Goal: Task Accomplishment & Management: Contribute content

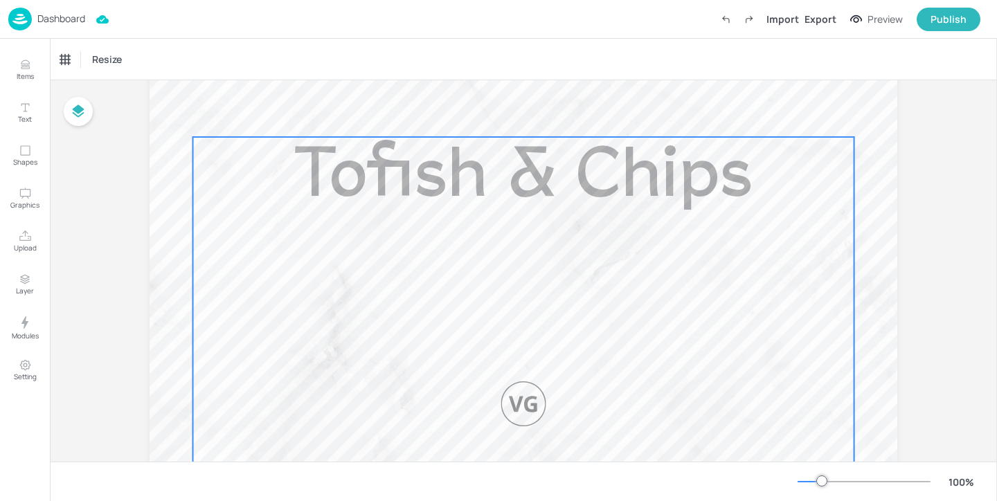
scroll to position [373, 0]
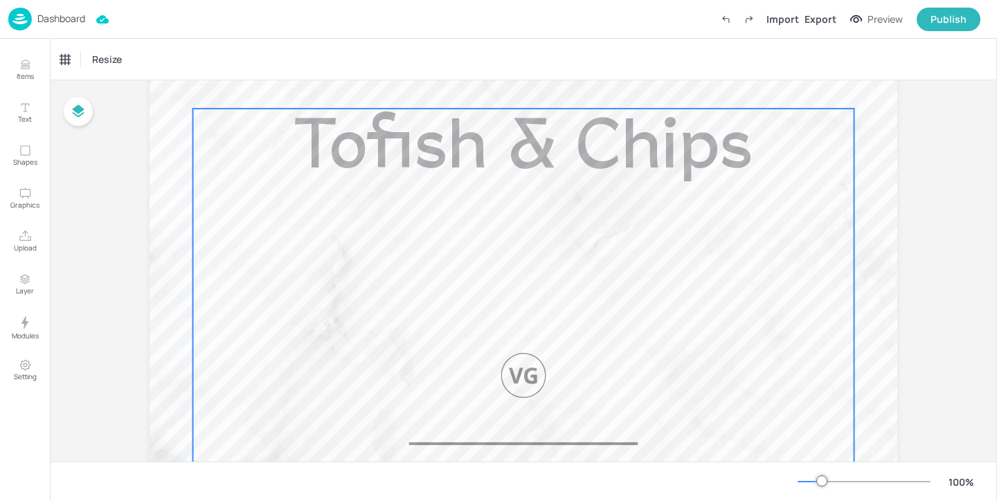
click at [638, 240] on div "Tofish & Chips Served with Chips" at bounding box center [523, 385] width 661 height 552
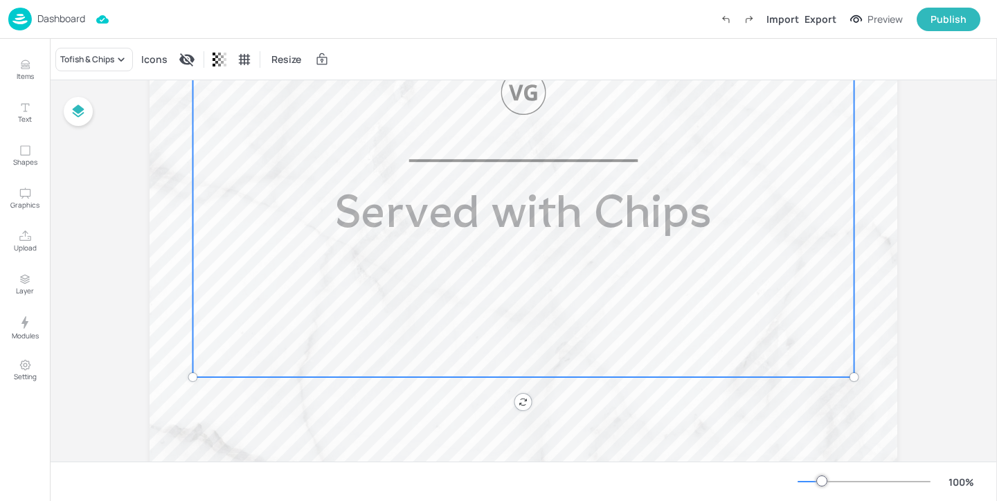
scroll to position [682, 0]
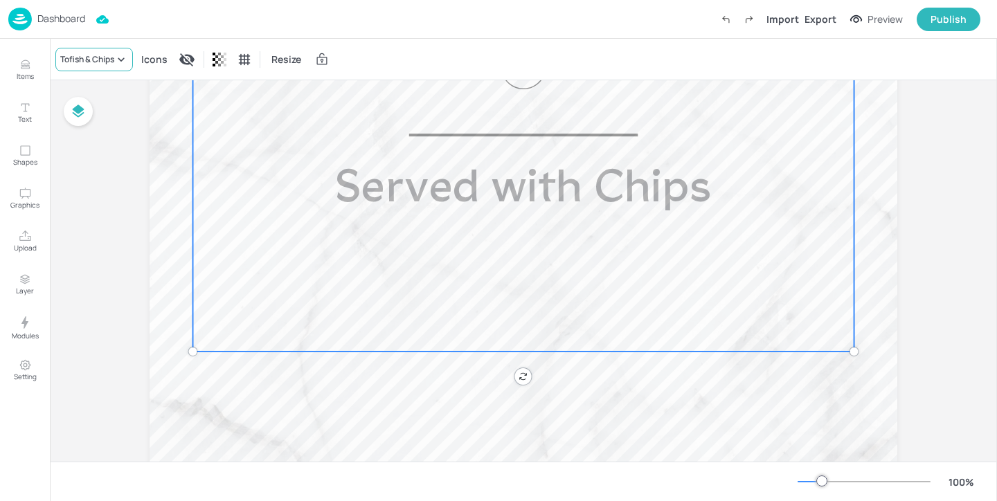
click at [116, 62] on icon at bounding box center [121, 60] width 14 height 14
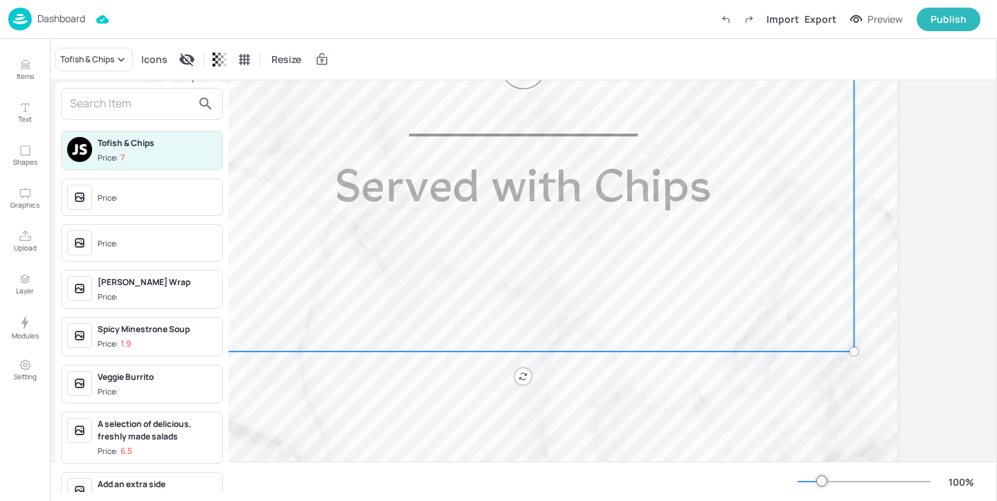
click at [119, 102] on input "text" at bounding box center [131, 104] width 122 height 22
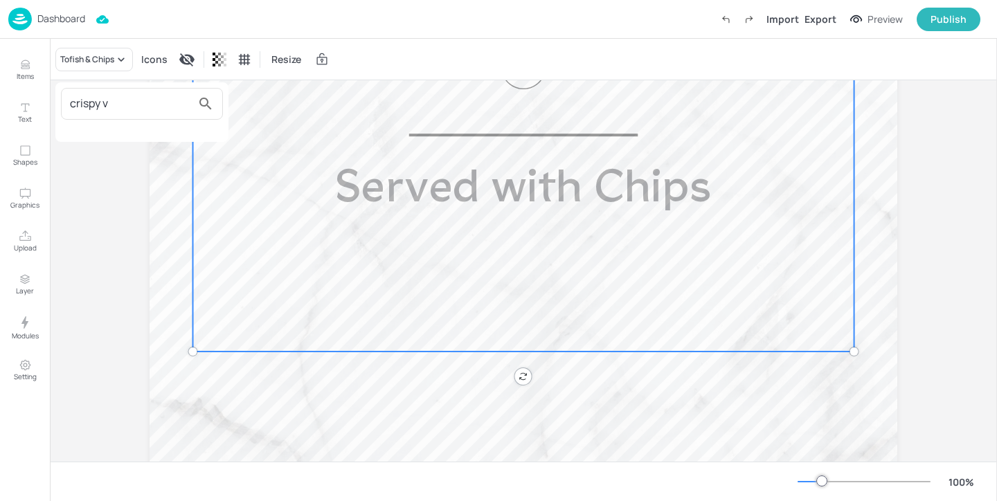
type input "crispy v"
click at [16, 62] on div at bounding box center [498, 250] width 997 height 501
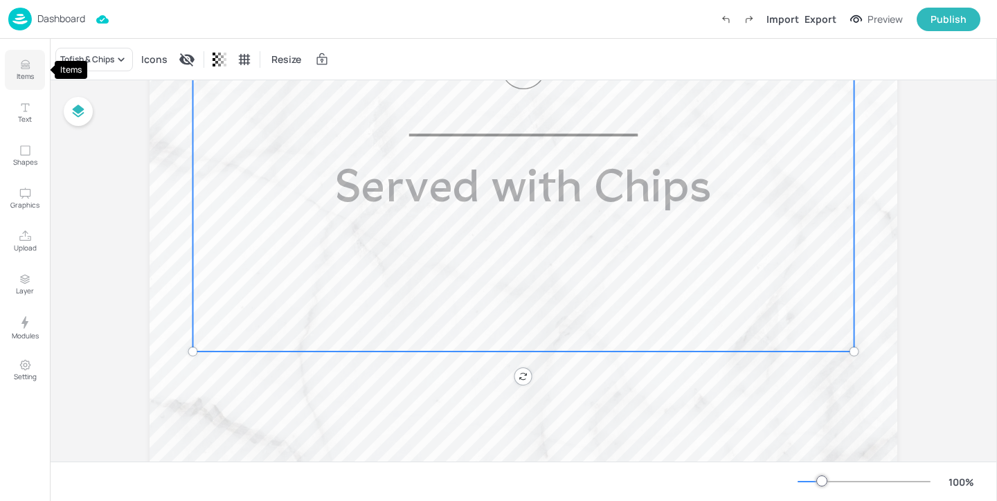
click at [21, 72] on p "Items" at bounding box center [25, 76] width 17 height 10
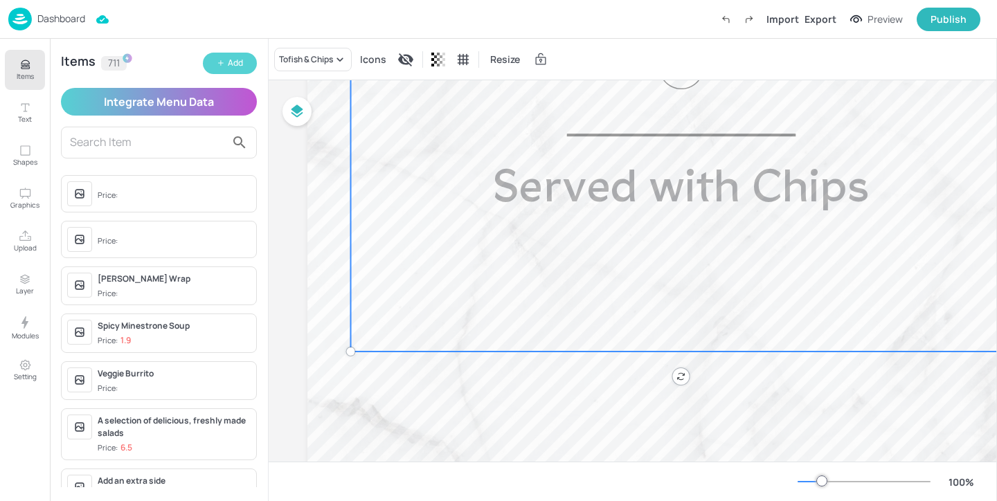
click at [241, 60] on div "Add" at bounding box center [235, 63] width 15 height 13
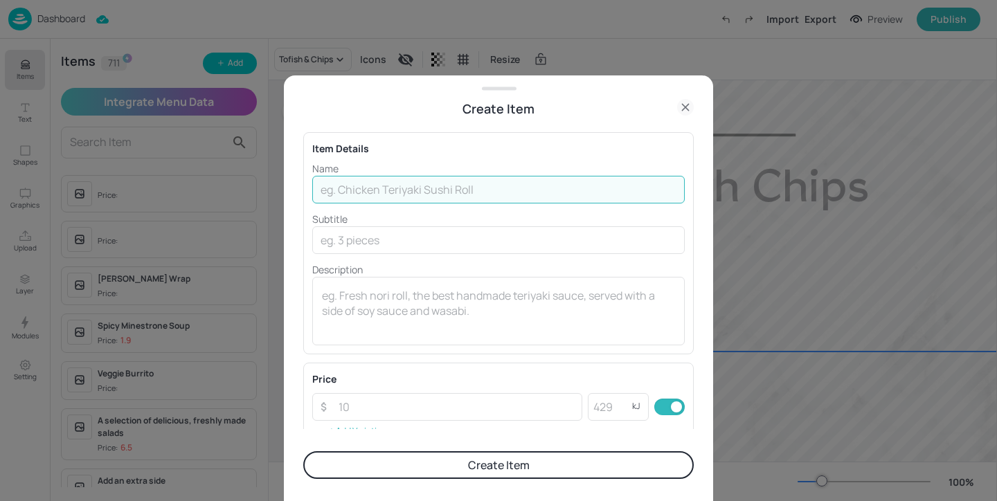
click at [426, 194] on input "text" at bounding box center [498, 190] width 372 height 28
paste input "Crispy Vegan Fillet & Chips"
type input "Crispy Vegan Fillet & Chips"
click at [375, 293] on textarea at bounding box center [498, 311] width 353 height 46
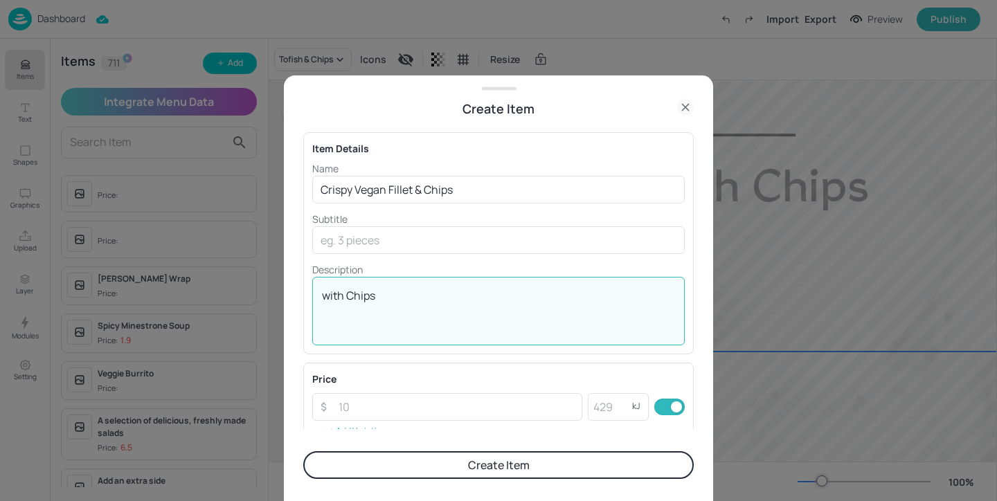
scroll to position [237, 0]
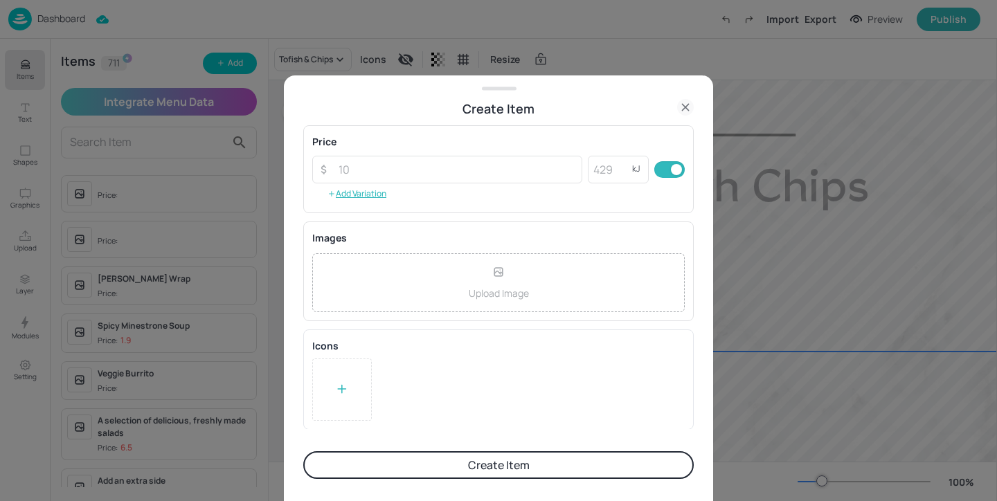
type textarea "with Chips"
click at [357, 403] on div at bounding box center [342, 390] width 60 height 62
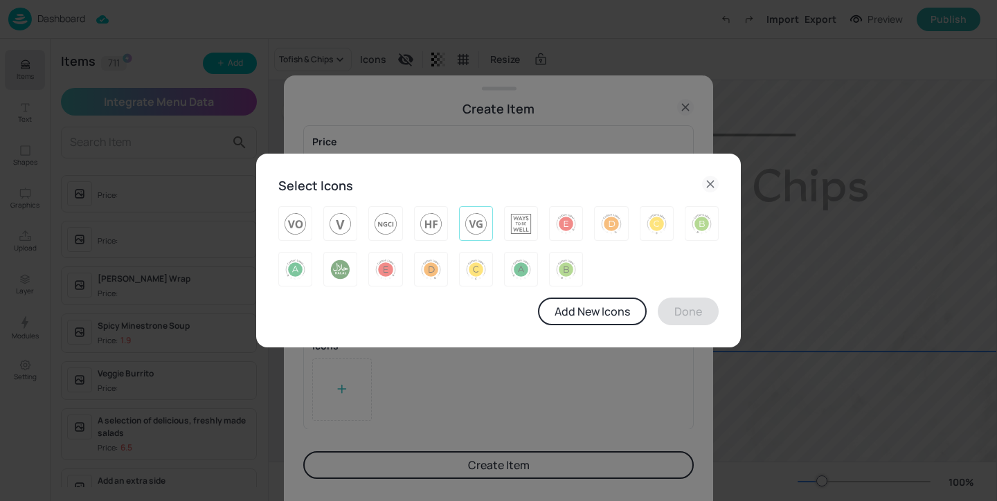
click at [482, 228] on img at bounding box center [475, 224] width 21 height 22
click at [676, 313] on button "Done" at bounding box center [688, 312] width 61 height 28
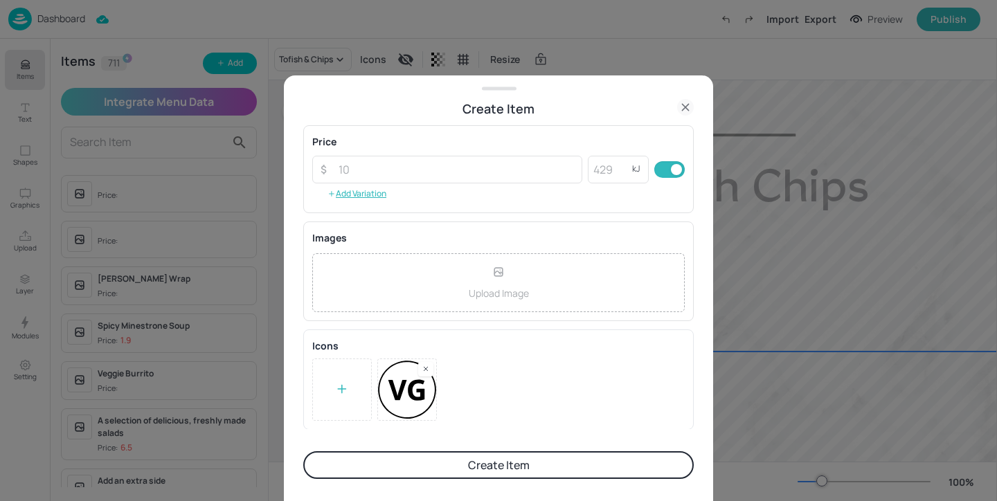
click at [548, 466] on button "Create Item" at bounding box center [498, 465] width 390 height 28
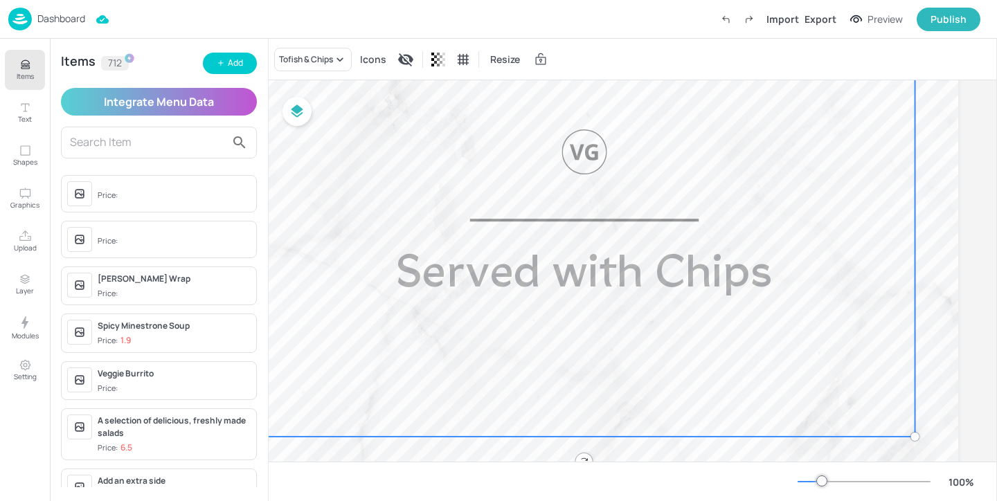
scroll to position [597, 101]
click at [329, 64] on div "Tofish & Chips" at bounding box center [306, 59] width 54 height 12
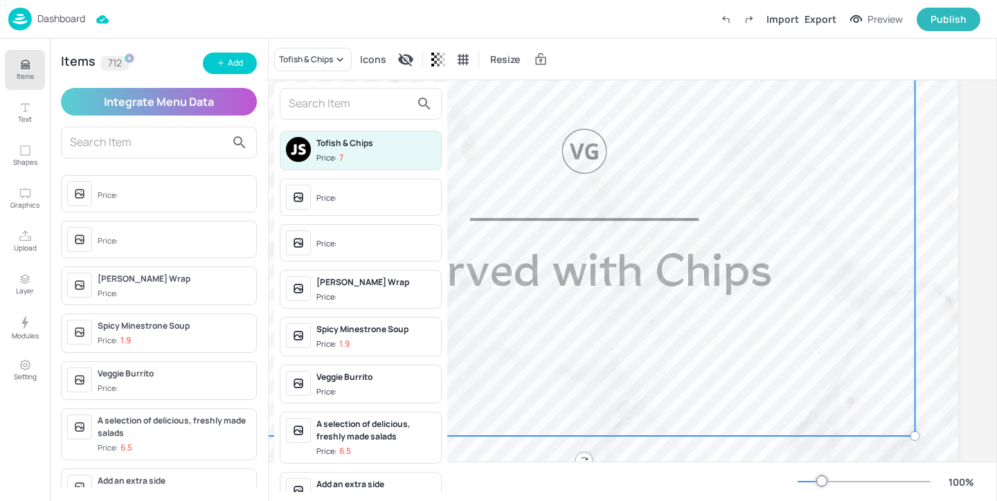
click at [328, 98] on input "text" at bounding box center [350, 104] width 122 height 22
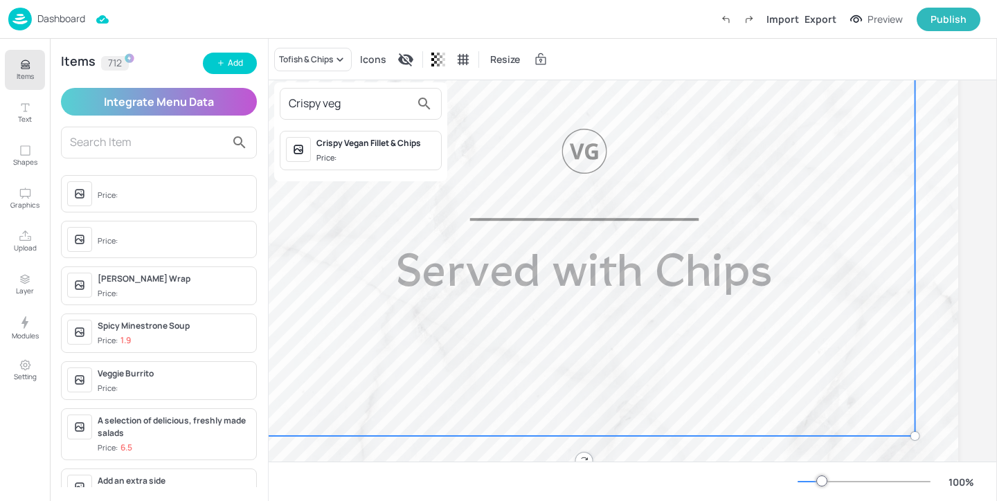
type input "Crispy veg"
click at [357, 152] on div "Crispy Vegan Fillet & Chips Price:" at bounding box center [375, 150] width 119 height 27
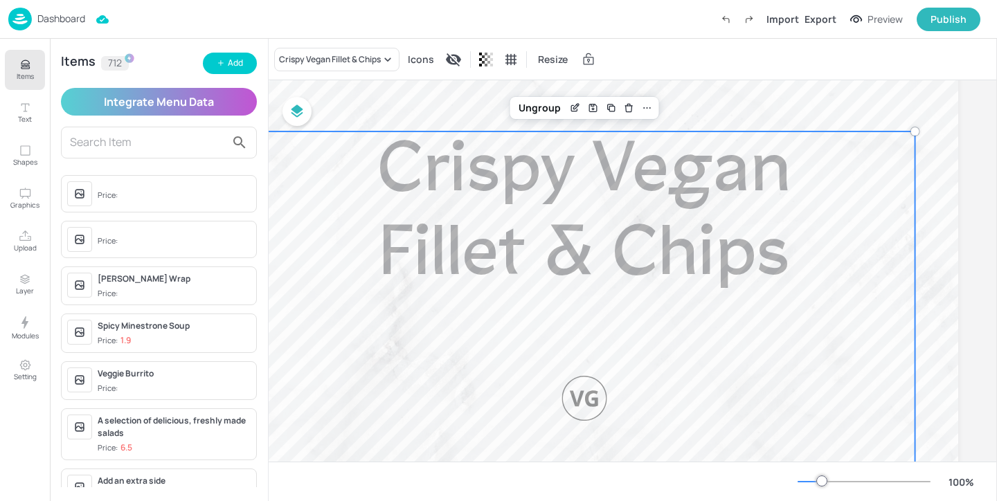
scroll to position [314, 101]
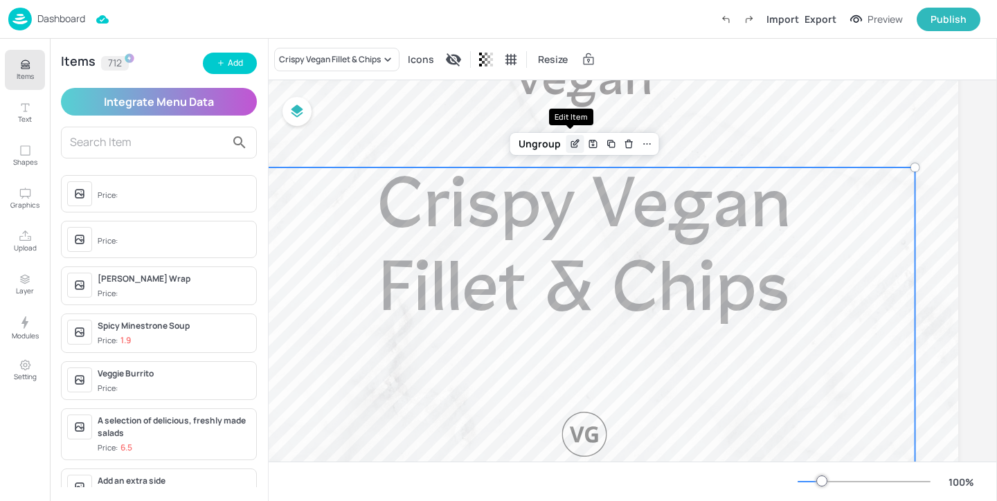
click at [573, 143] on icon "Edit Item" at bounding box center [576, 143] width 6 height 6
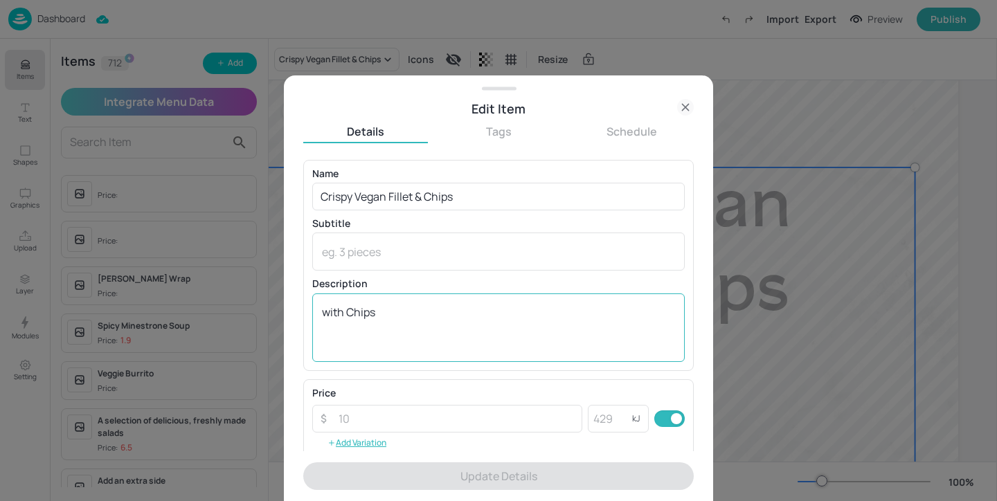
click at [321, 315] on div "with Chips x ​" at bounding box center [498, 328] width 372 height 69
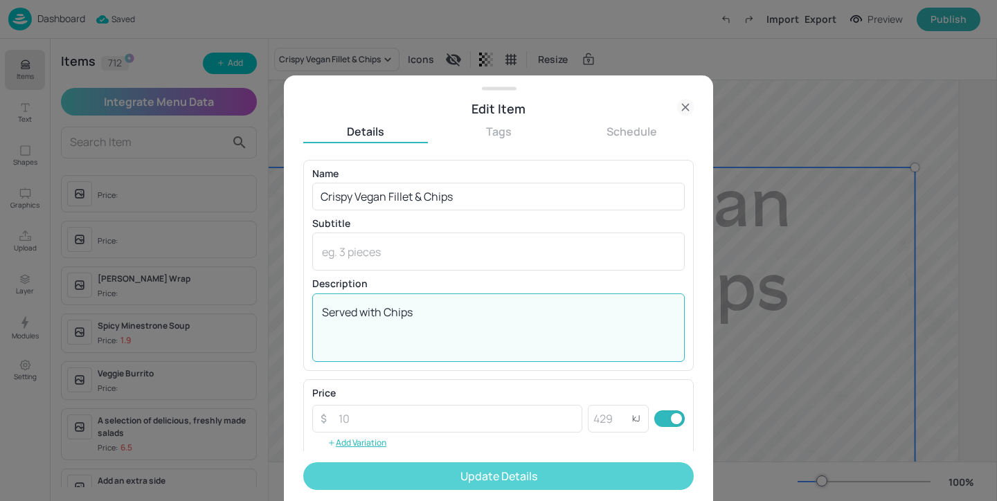
type textarea "Served with Chips"
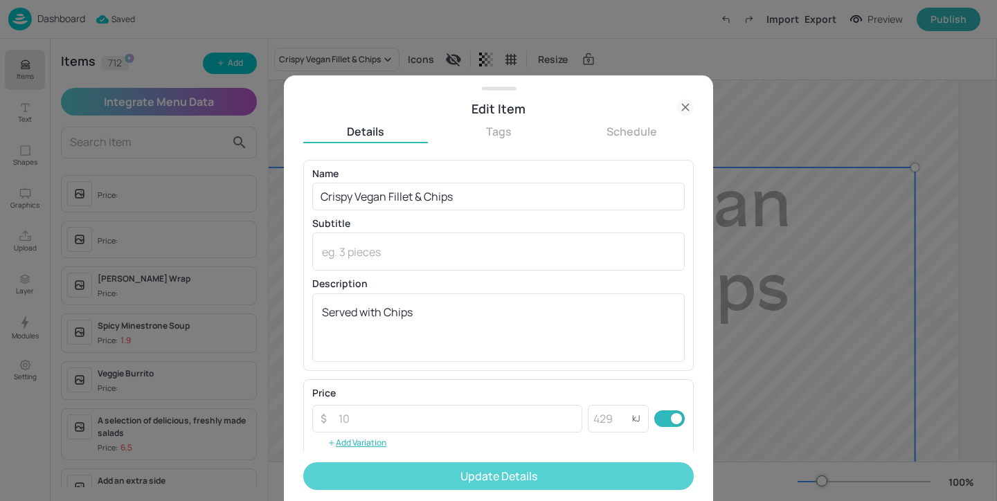
click at [447, 476] on button "Update Details" at bounding box center [498, 476] width 390 height 28
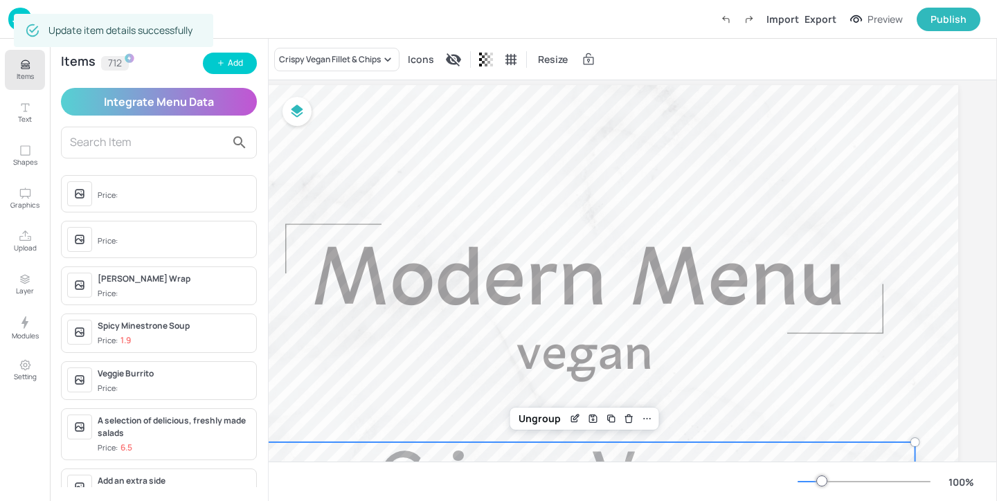
scroll to position [0, 101]
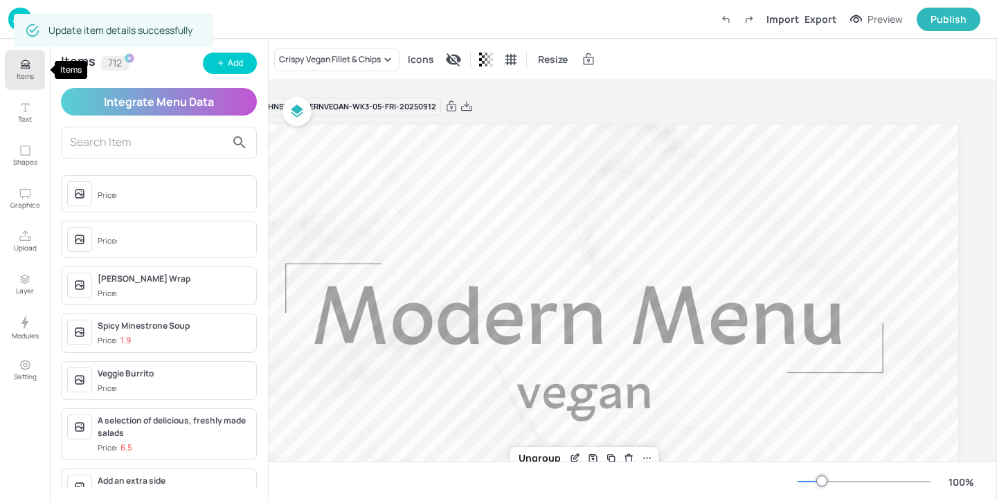
click at [35, 72] on button "Items" at bounding box center [25, 70] width 40 height 40
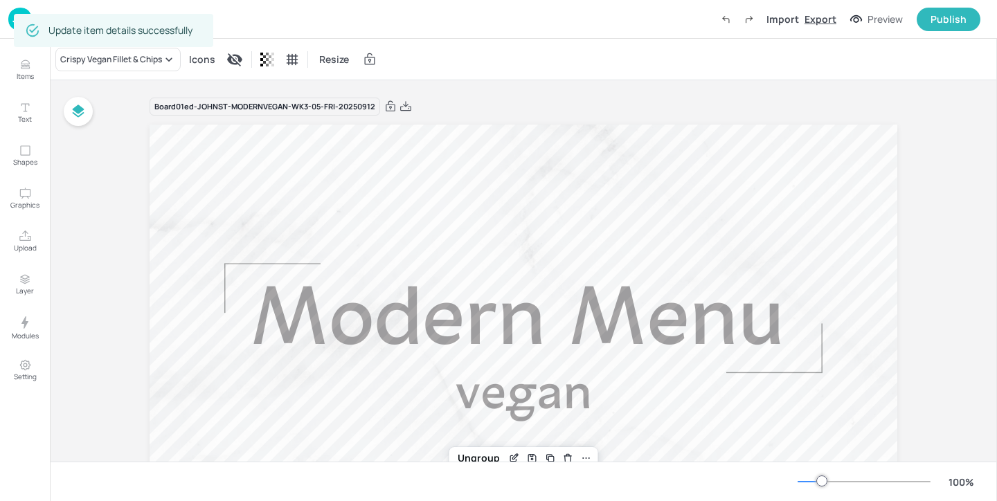
click at [823, 22] on div "Export" at bounding box center [820, 19] width 32 height 15
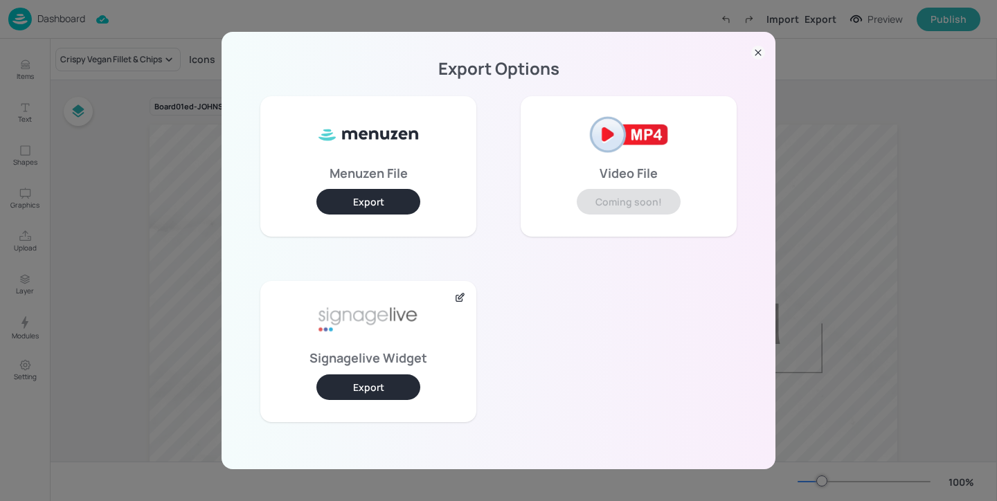
click at [375, 398] on button "Export" at bounding box center [368, 388] width 104 height 26
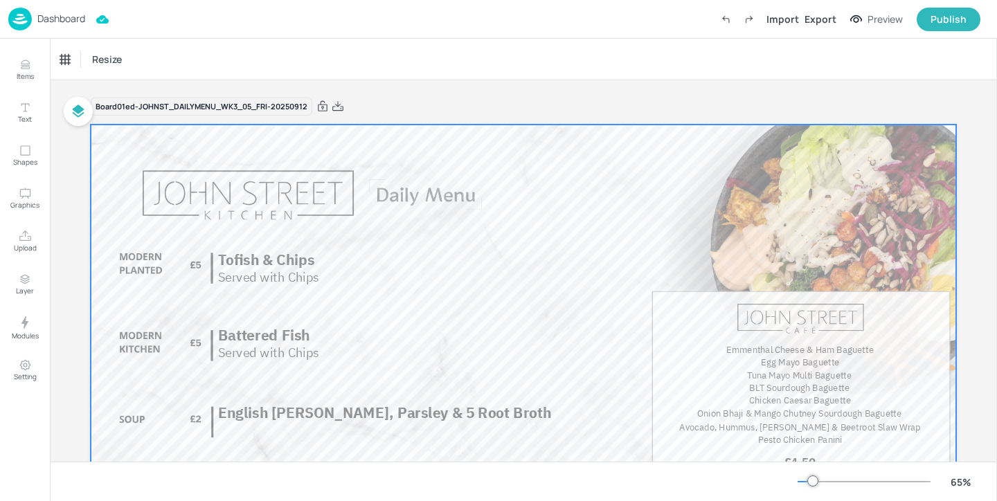
scroll to position [163, 0]
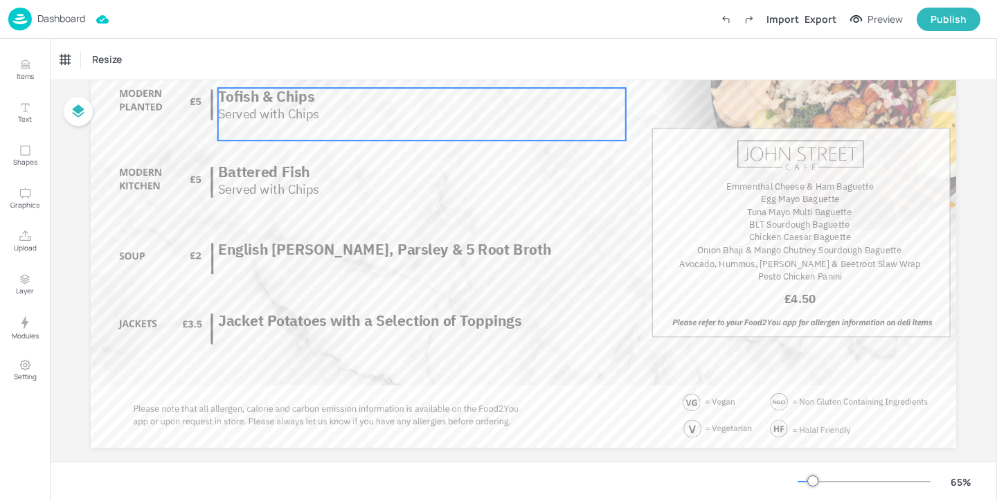
click at [282, 98] on span "Tofish & Chips" at bounding box center [266, 96] width 97 height 19
click at [105, 66] on div "Tofish & Chips" at bounding box center [94, 60] width 78 height 24
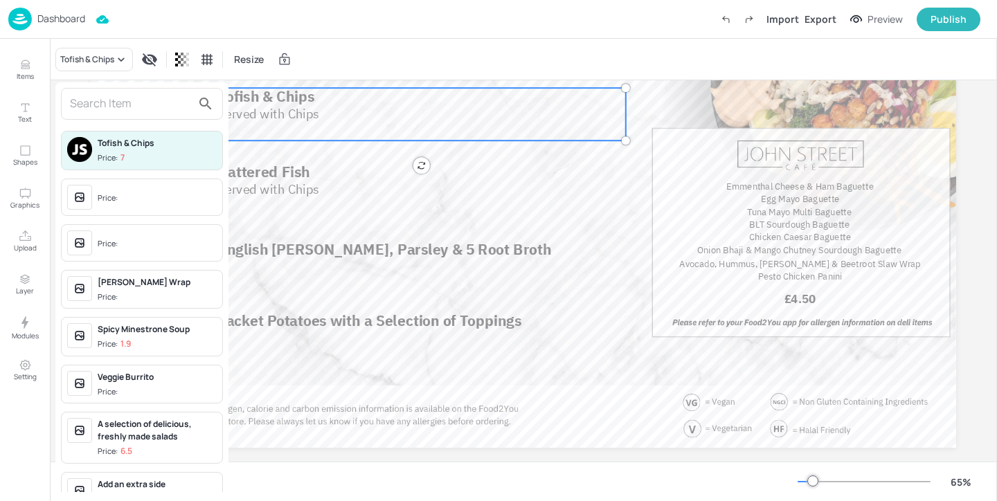
click at [105, 118] on div at bounding box center [142, 104] width 162 height 32
click at [105, 101] on input "text" at bounding box center [131, 104] width 122 height 22
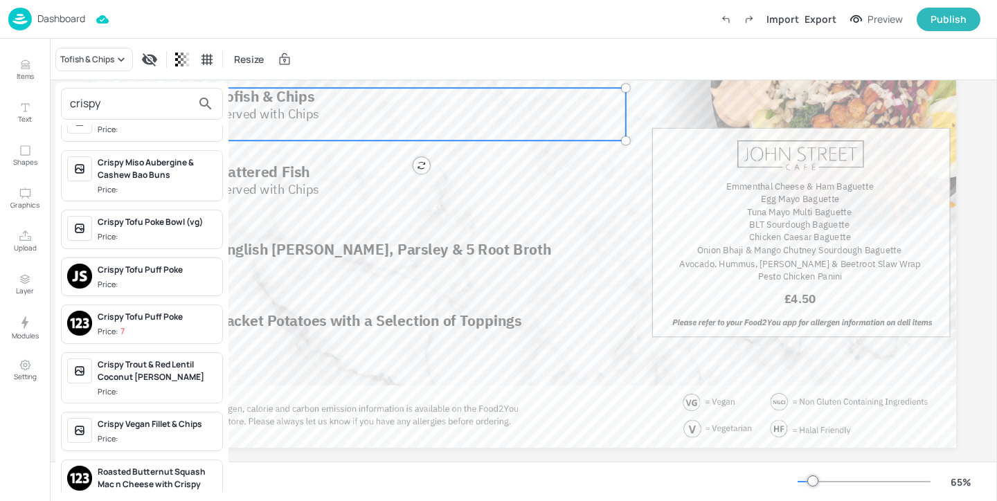
scroll to position [40, 0]
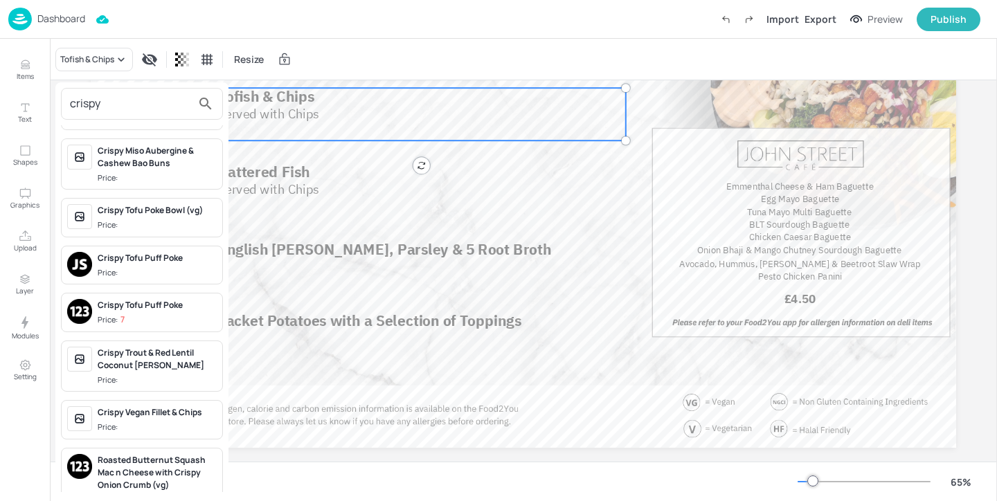
type input "crispy"
click at [164, 423] on span "Price:" at bounding box center [157, 428] width 119 height 12
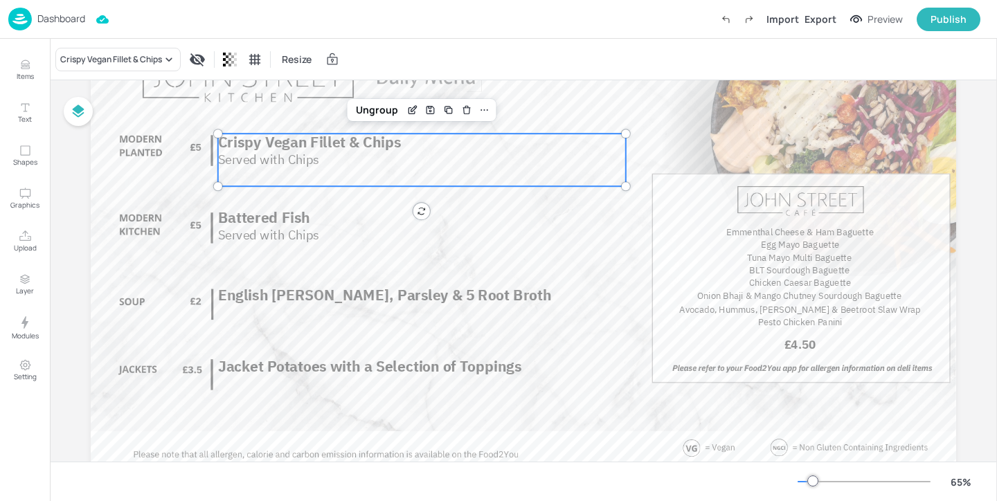
scroll to position [117, 0]
click at [414, 108] on icon "Edit Item" at bounding box center [414, 108] width 1 height 1
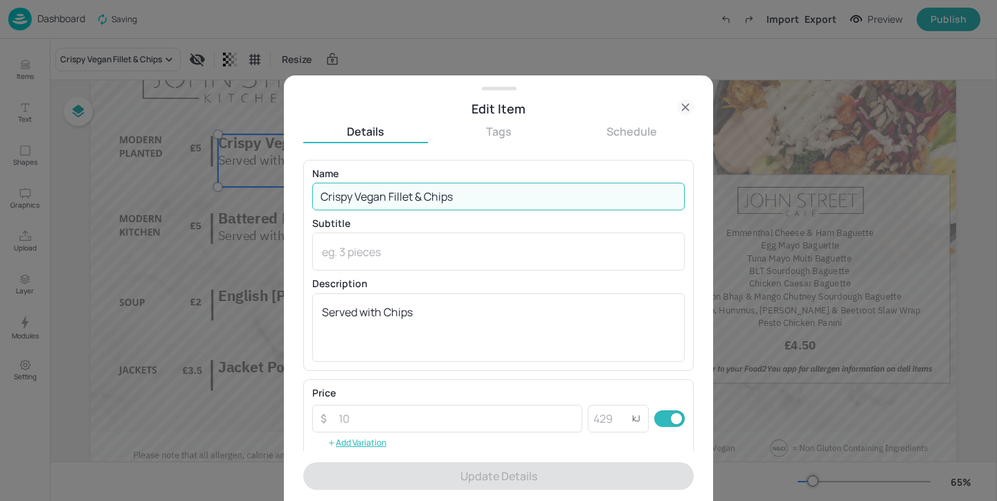
drag, startPoint x: 417, startPoint y: 198, endPoint x: 521, endPoint y: 198, distance: 103.8
click at [521, 198] on input "Crispy Vegan Fillet & Chips" at bounding box center [498, 197] width 372 height 28
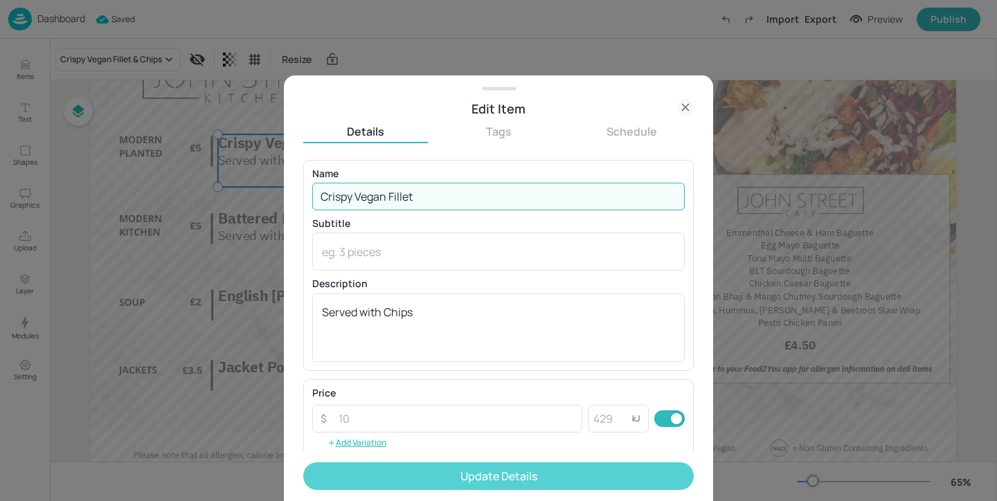
type input "Crispy Vegan Fillet"
click at [534, 473] on button "Update Details" at bounding box center [498, 476] width 390 height 28
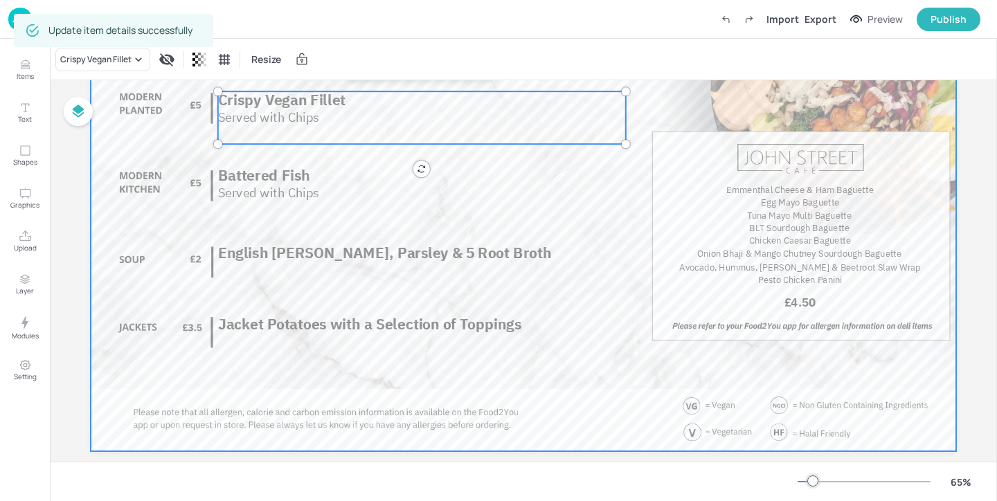
scroll to position [184, 0]
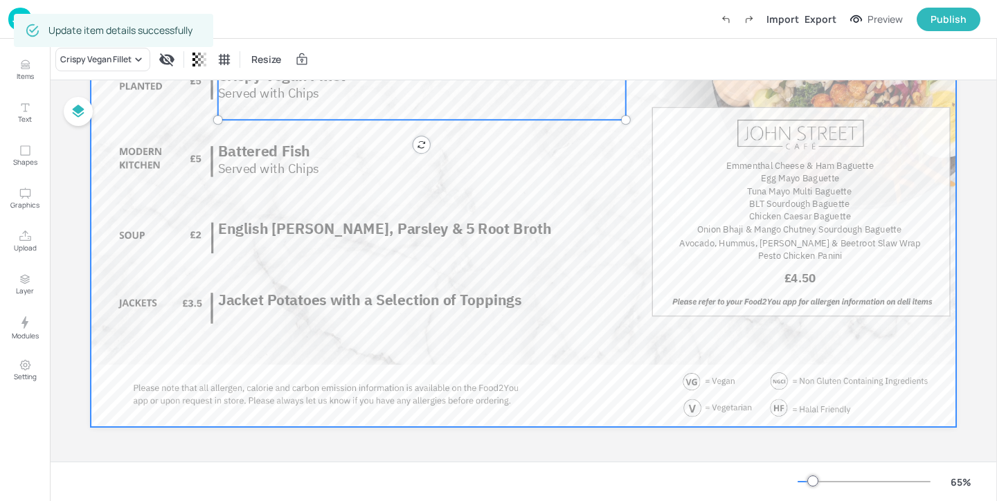
click at [359, 246] on div at bounding box center [523, 183] width 865 height 487
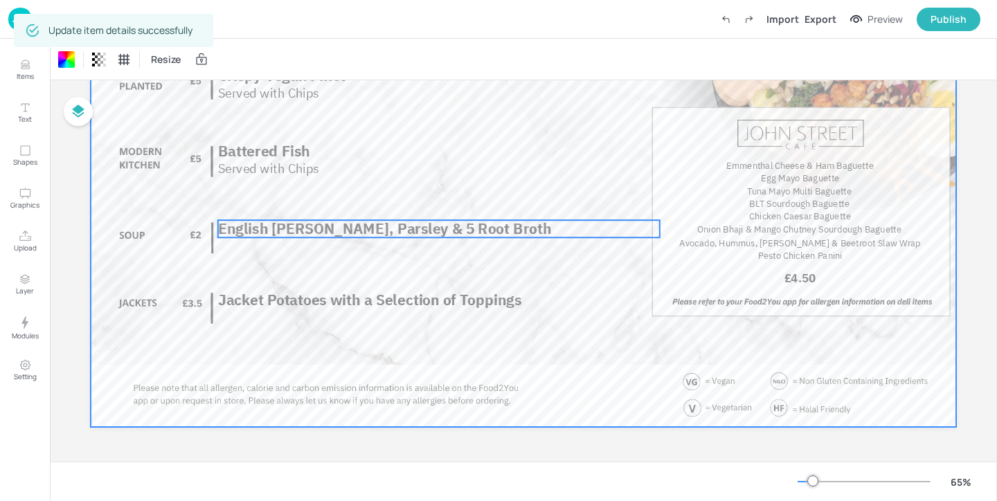
click at [363, 231] on span "English Pearl Barley, Parsley & 5 Root Broth" at bounding box center [384, 228] width 333 height 19
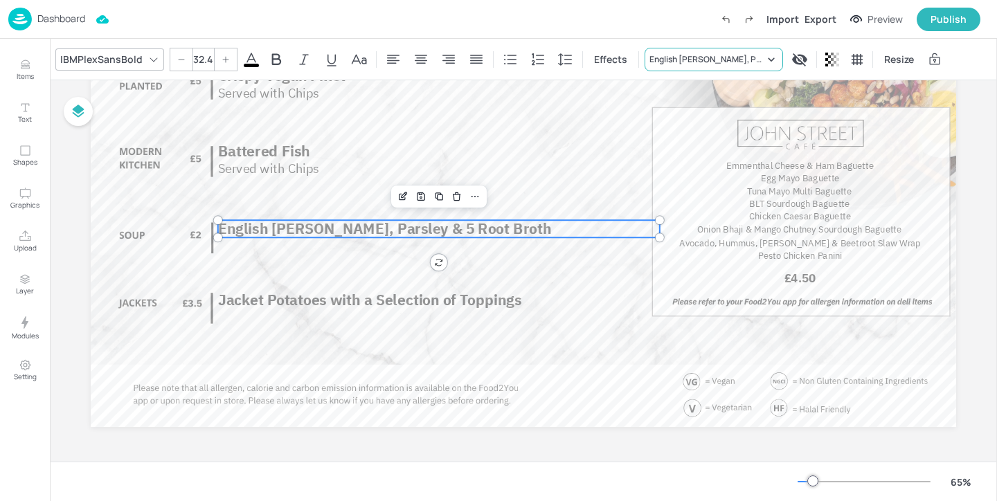
click at [676, 53] on div "English Pearl Barley, Parsley & 5 Root Broth" at bounding box center [706, 59] width 115 height 12
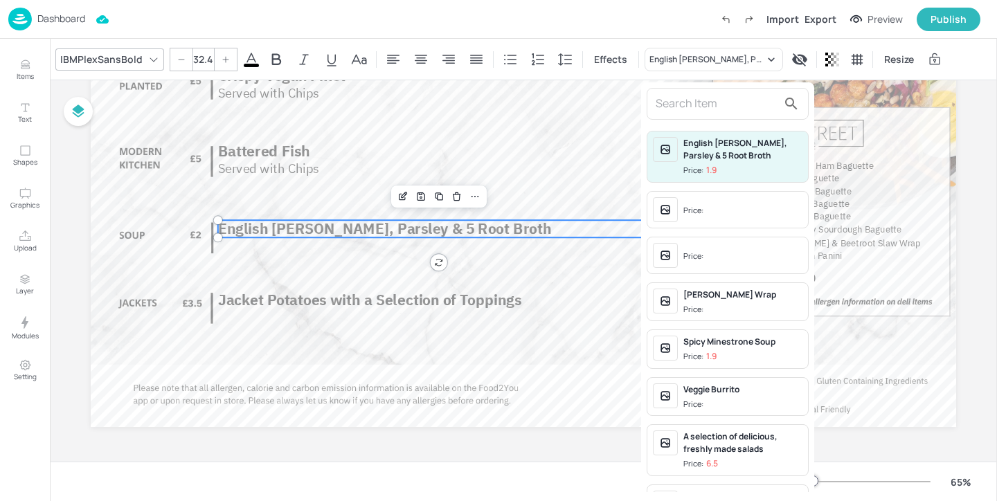
click at [699, 107] on input "text" at bounding box center [717, 104] width 122 height 22
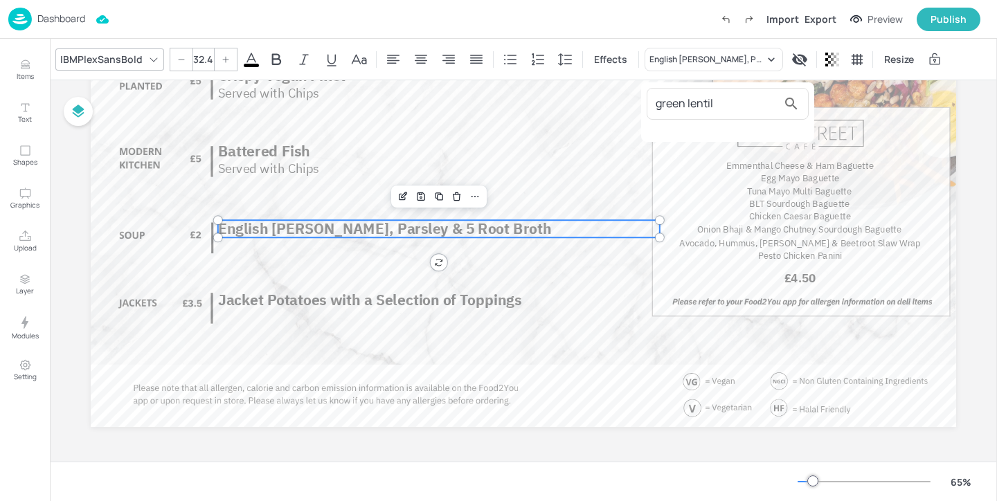
type input "green lentil"
click at [717, 57] on div at bounding box center [498, 250] width 997 height 501
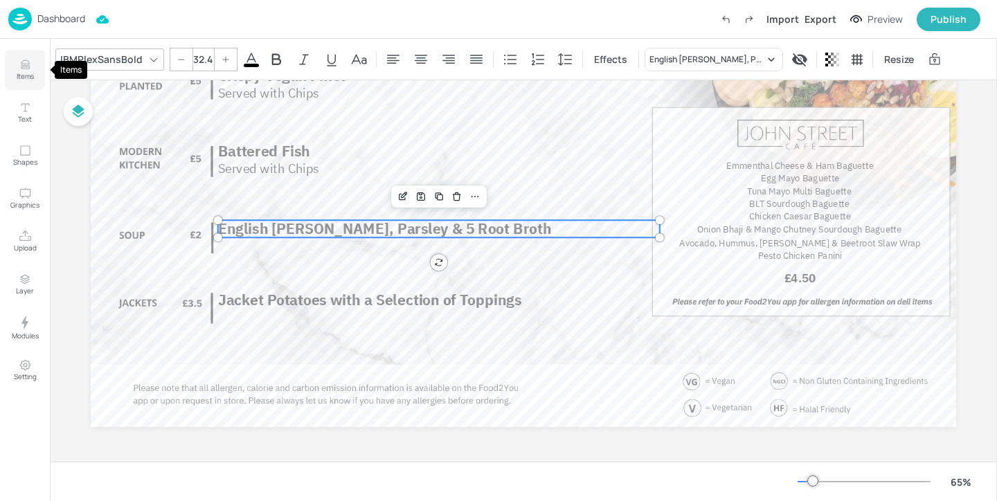
click at [28, 78] on p "Items" at bounding box center [25, 76] width 17 height 10
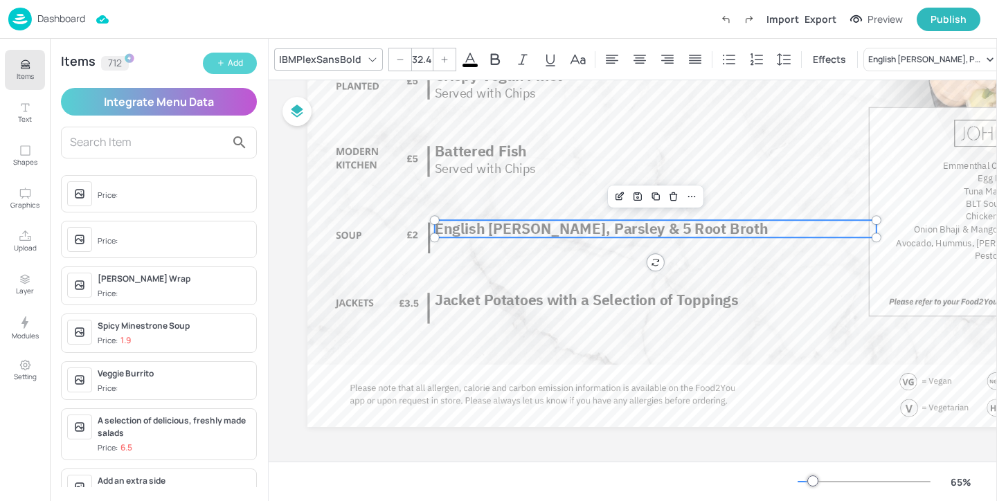
click at [221, 55] on button "Add" at bounding box center [230, 63] width 54 height 21
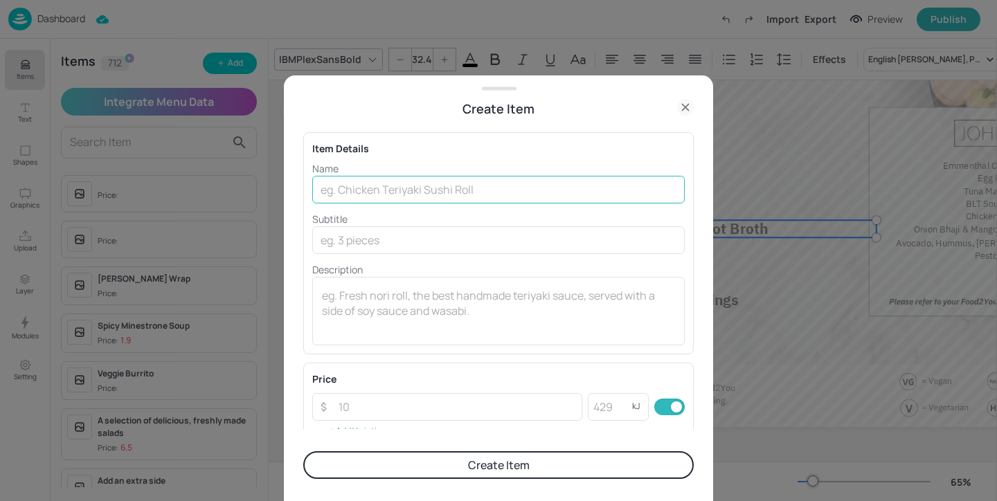
click at [431, 188] on input "text" at bounding box center [498, 190] width 372 height 28
paste input "Green Lentils and Root Broth"
type input "Green Lentils and Root Broth"
click at [495, 465] on button "Create Item" at bounding box center [498, 465] width 390 height 28
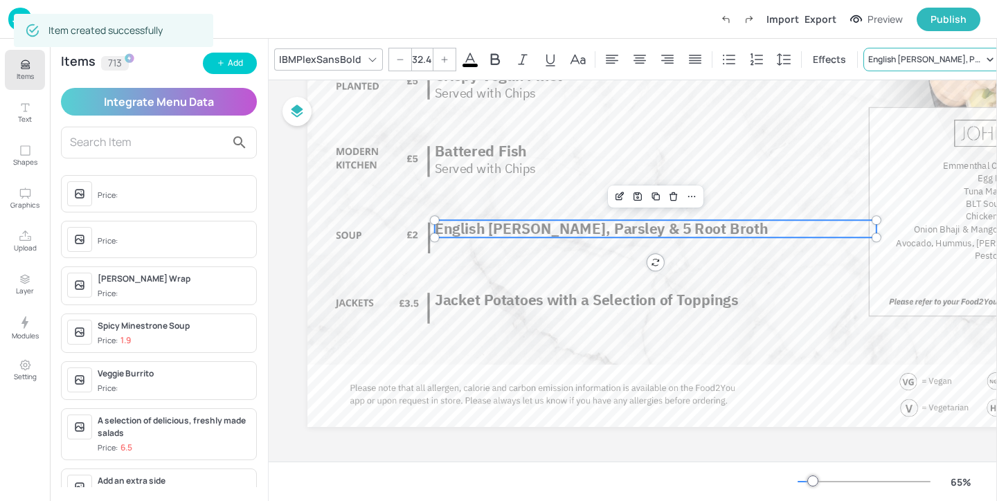
click at [890, 53] on div "English Pearl Barley, Parsley & 5 Root Broth" at bounding box center [925, 59] width 115 height 12
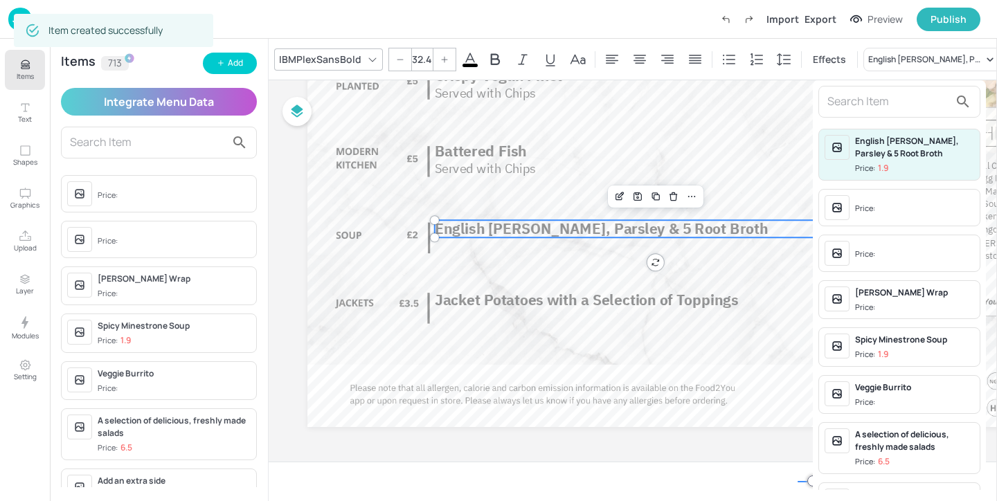
click at [890, 91] on input "text" at bounding box center [888, 102] width 122 height 22
click at [890, 92] on input "text" at bounding box center [888, 102] width 122 height 22
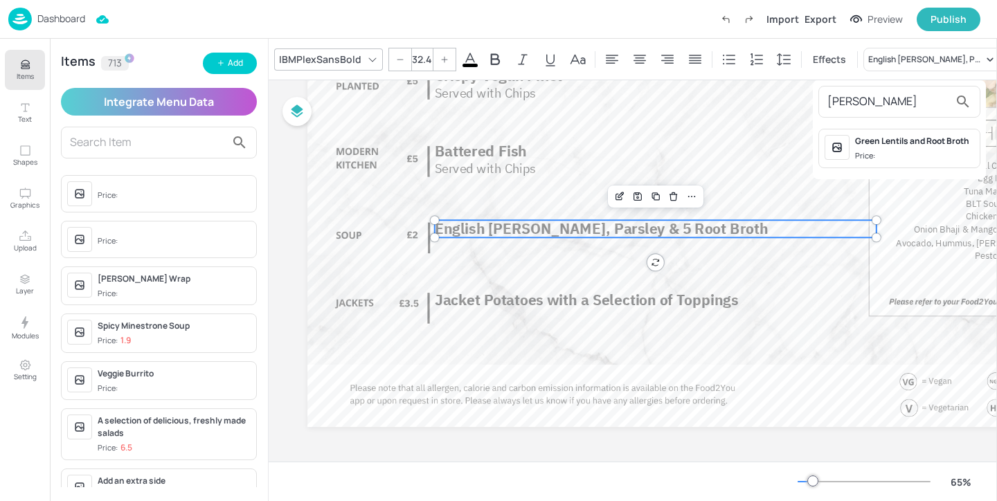
type input "green len"
click at [914, 141] on div "Green Lentils and Root Broth" at bounding box center [914, 141] width 119 height 12
